Goal: Information Seeking & Learning: Learn about a topic

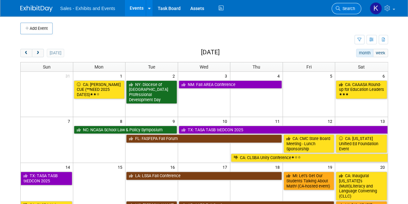
click at [350, 7] on span "Search" at bounding box center [347, 8] width 15 height 5
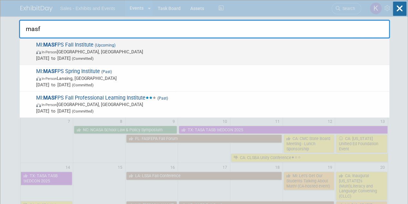
type input "masf"
click at [77, 47] on span "MI: MASF PS Fall Institute (Upcoming) In-Person [GEOGRAPHIC_DATA], [GEOGRAPHIC_…" at bounding box center [210, 52] width 352 height 20
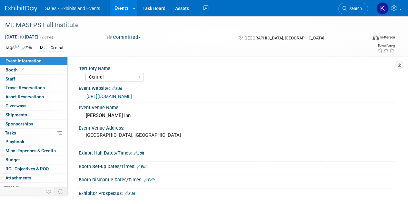
select select "Central"
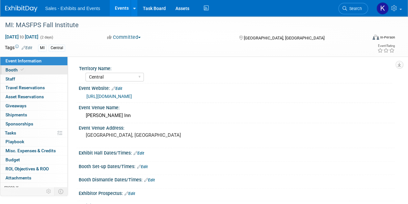
click at [14, 69] on span "Booth" at bounding box center [15, 69] width 20 height 5
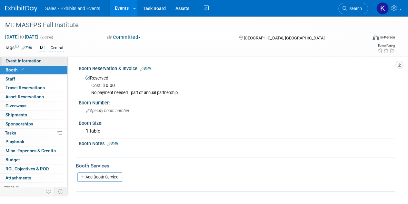
click at [19, 61] on span "Event Information" at bounding box center [23, 60] width 36 height 5
select select "Central"
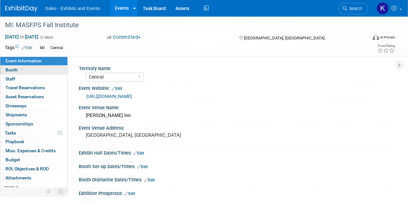
click at [13, 70] on span "Booth" at bounding box center [15, 69] width 20 height 5
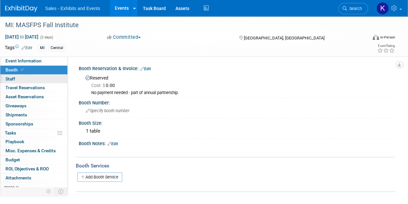
click at [12, 77] on span "Staff 0" at bounding box center [10, 78] width 10 height 5
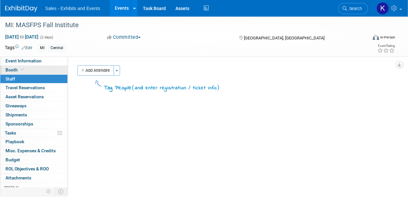
click at [14, 69] on span "Booth" at bounding box center [15, 69] width 20 height 5
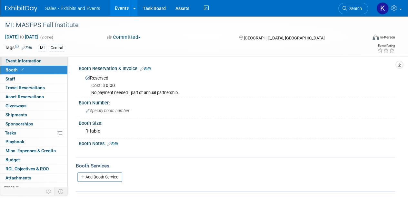
drag, startPoint x: 19, startPoint y: 61, endPoint x: 27, endPoint y: 63, distance: 8.2
click at [19, 62] on span "Event Information" at bounding box center [23, 60] width 36 height 5
select select "Central"
